Goal: Task Accomplishment & Management: Complete application form

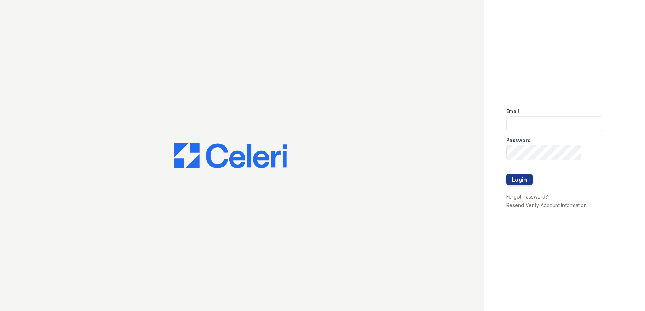
click at [524, 111] on div "Email" at bounding box center [554, 109] width 96 height 14
click at [526, 115] on div "Email" at bounding box center [554, 109] width 96 height 14
click at [545, 125] on input "email" at bounding box center [554, 123] width 96 height 15
type input "[EMAIL_ADDRESS][DOMAIN_NAME]"
drag, startPoint x: 526, startPoint y: 172, endPoint x: 522, endPoint y: 177, distance: 6.0
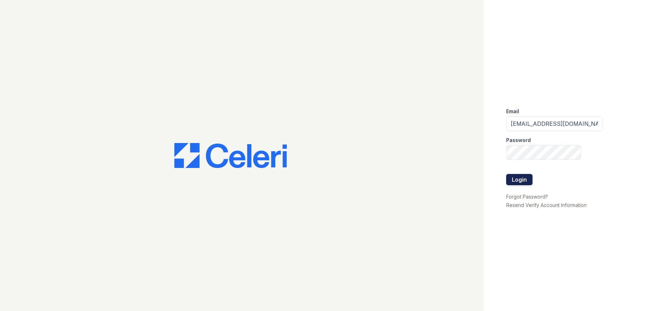
click at [526, 172] on div at bounding box center [554, 167] width 96 height 14
click at [522, 177] on button "Login" at bounding box center [519, 179] width 26 height 11
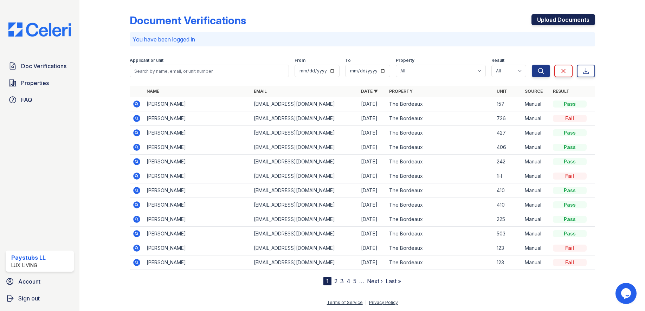
click at [559, 20] on link "Upload Documents" at bounding box center [563, 19] width 64 height 11
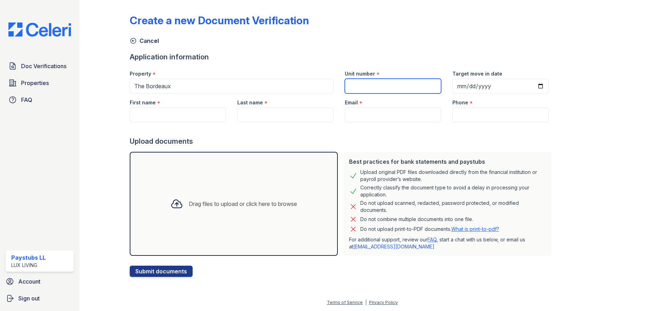
click at [368, 85] on input "Unit number" at bounding box center [393, 86] width 96 height 15
type input "1h"
click at [507, 86] on input "Target move in date" at bounding box center [500, 86] width 96 height 15
click at [531, 85] on input "Target move in date" at bounding box center [500, 86] width 96 height 15
type input "2025-10-17"
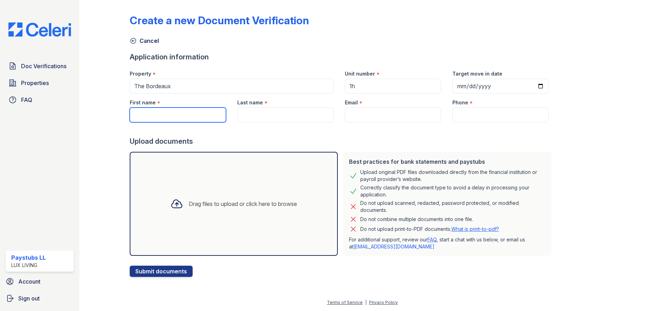
click at [160, 116] on input "First name" at bounding box center [178, 115] width 96 height 15
paste input "Maranda McGee"
click at [175, 116] on input "Maranda McGee" at bounding box center [178, 115] width 96 height 15
click at [173, 116] on input "Maranda McGee" at bounding box center [178, 115] width 96 height 15
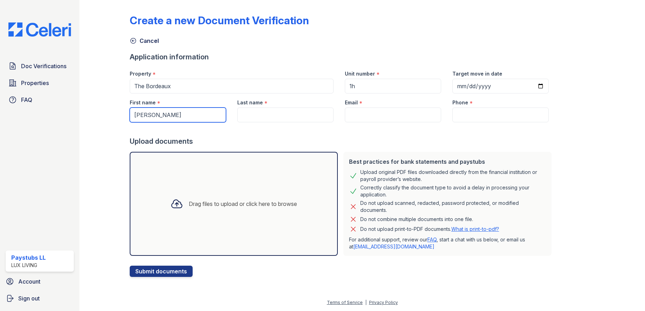
click at [173, 116] on input "Maranda McGee" at bounding box center [178, 115] width 96 height 15
type input "Maranda"
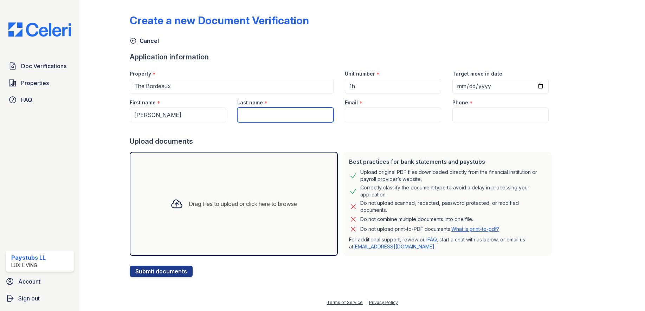
click at [287, 116] on input "Last name" at bounding box center [285, 115] width 96 height 15
paste input "McGee"
type input "McGee"
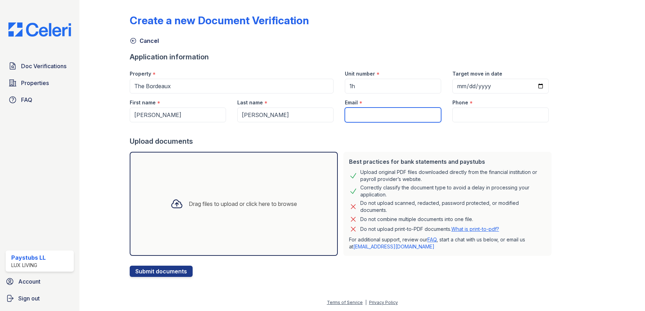
click at [369, 116] on input "Email" at bounding box center [393, 115] width 96 height 15
type input "leasing@stlcitywide.com"
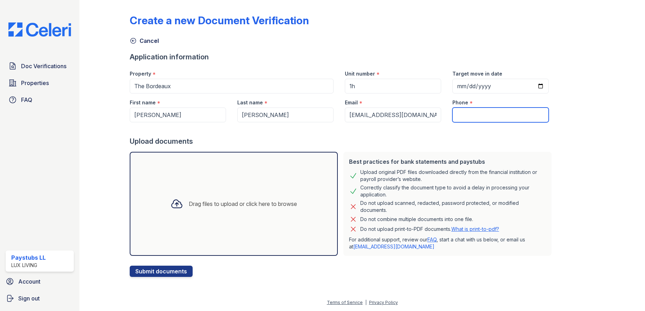
click at [502, 120] on input "Phone" at bounding box center [500, 115] width 96 height 15
type input "3145903998"
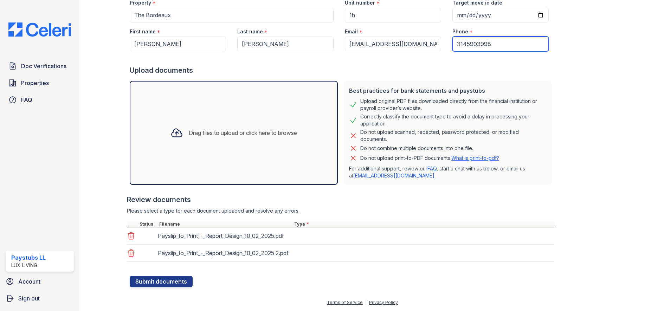
scroll to position [84, 0]
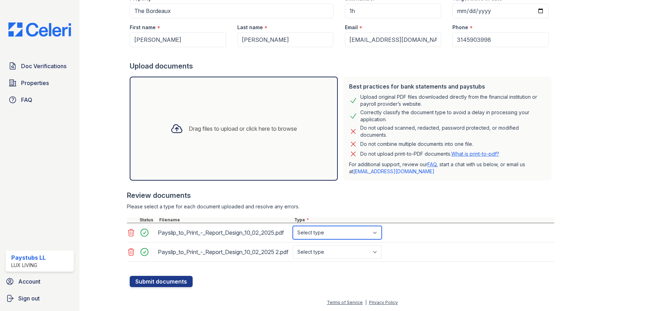
click at [318, 226] on select "Select type Paystub Bank Statement Offer Letter Tax Documents Benefit Award Let…" at bounding box center [337, 232] width 89 height 13
select select "paystub"
click at [293, 226] on select "Select type Paystub Bank Statement Offer Letter Tax Documents Benefit Award Let…" at bounding box center [337, 232] width 89 height 13
click at [314, 251] on select "Select type Paystub Bank Statement Offer Letter Tax Documents Benefit Award Let…" at bounding box center [337, 251] width 89 height 13
select select "paystub"
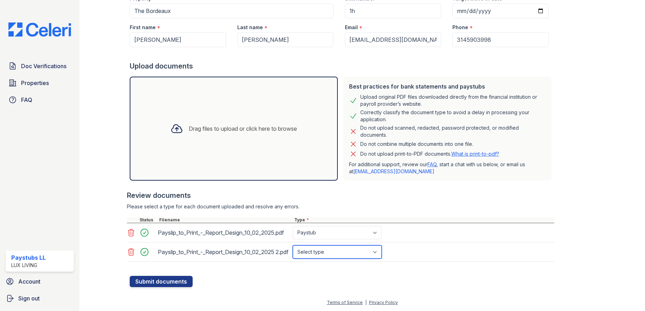
click at [293, 246] on select "Select type Paystub Bank Statement Offer Letter Tax Documents Benefit Award Let…" at bounding box center [337, 251] width 89 height 13
click at [421, 256] on div "Payslip_to_Print_-_Report_Design_10_02_2025 2.pdf Select type Paystub Bank Stat…" at bounding box center [340, 252] width 427 height 19
click at [161, 279] on button "Submit documents" at bounding box center [161, 281] width 63 height 11
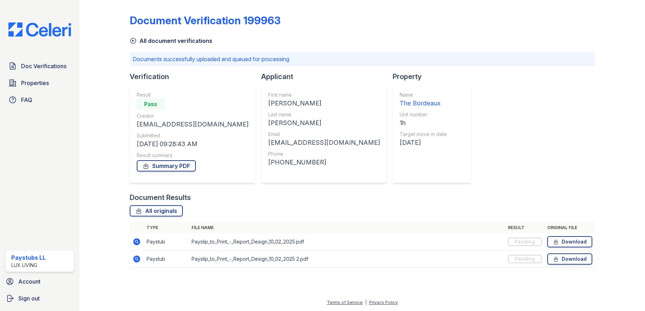
click at [482, 133] on div "Document Verification 199963 All document verifications Documents successfully …" at bounding box center [362, 139] width 465 height 272
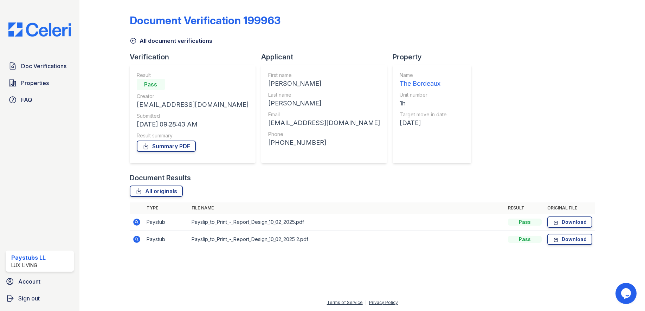
click at [268, 84] on div "Maranda" at bounding box center [324, 84] width 112 height 10
click at [268, 106] on div "McGee" at bounding box center [324, 103] width 112 height 10
click at [170, 147] on link "Summary PDF" at bounding box center [166, 146] width 59 height 11
